Goal: Transaction & Acquisition: Purchase product/service

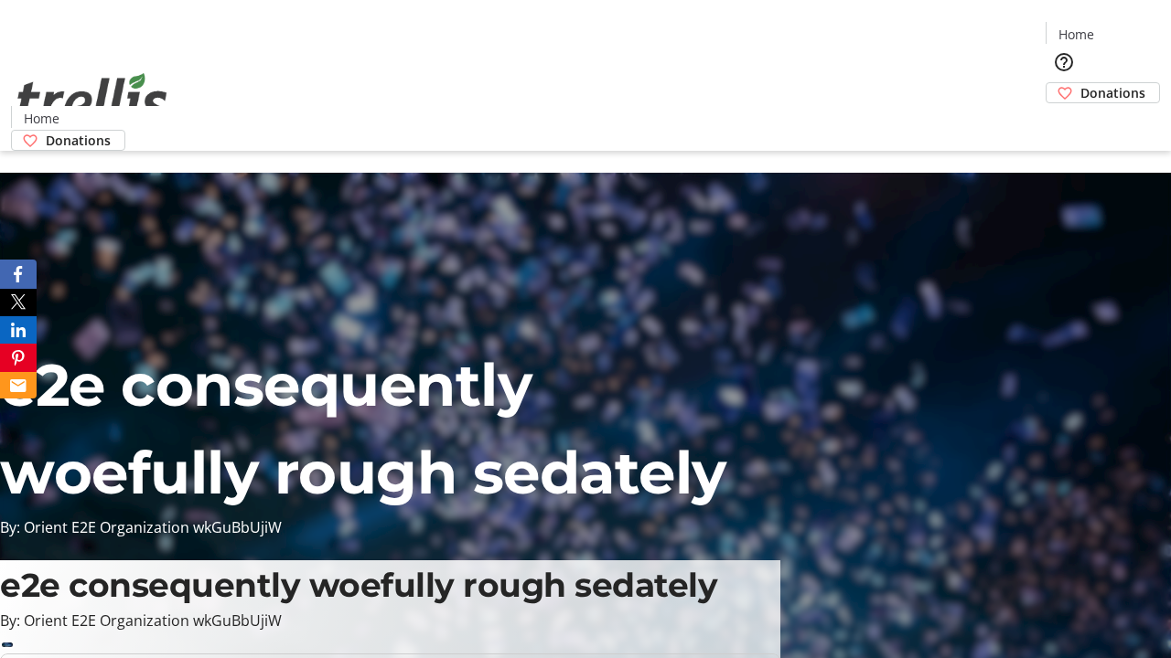
click at [1080, 83] on span "Donations" at bounding box center [1112, 92] width 65 height 19
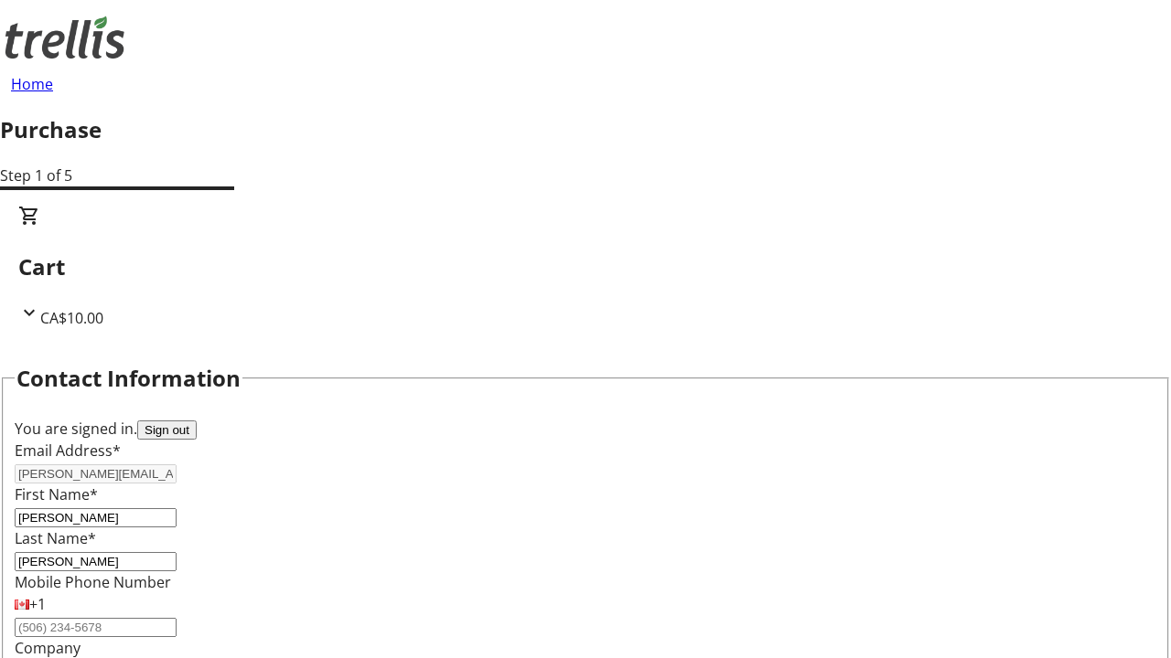
select select "BC"
select select "CA"
type input "Kelowna"
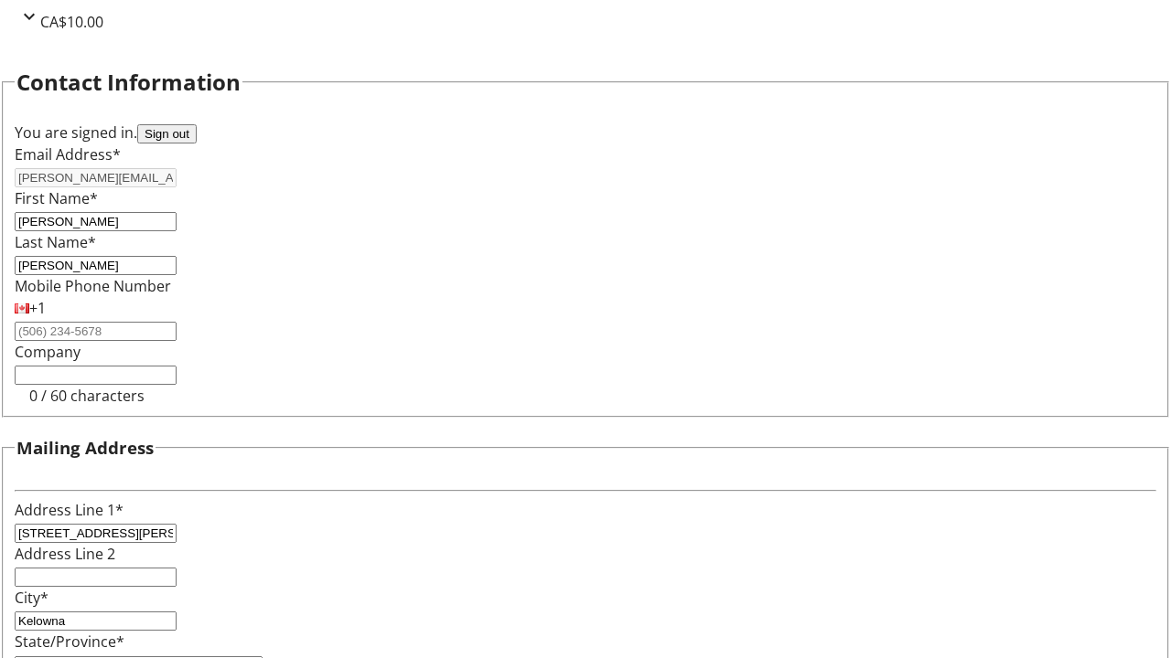
type input "V1Y 0C2"
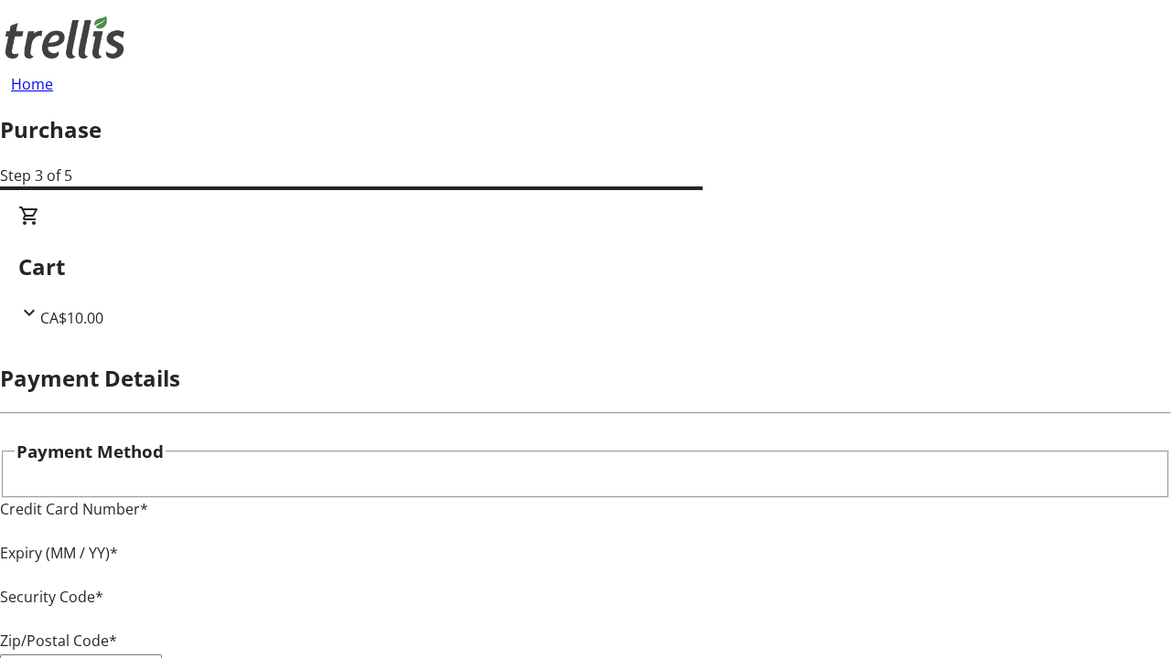
type input "V1Y 0C2"
